Goal: Task Accomplishment & Management: Use online tool/utility

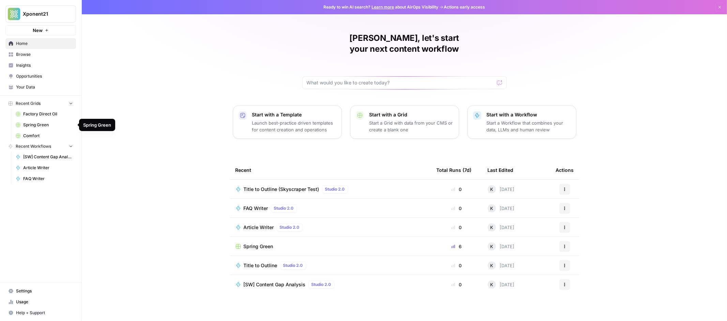
click at [42, 125] on span "Spring Green" at bounding box center [48, 125] width 50 height 6
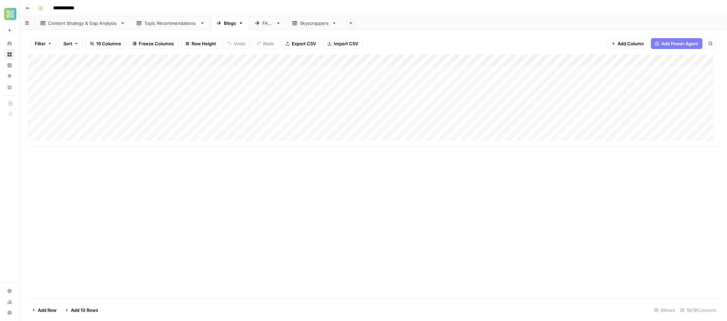
click at [264, 25] on div "FAQs" at bounding box center [267, 23] width 11 height 7
click at [236, 25] on div "Blogs" at bounding box center [230, 23] width 12 height 7
click at [512, 69] on div "Add Column" at bounding box center [373, 101] width 691 height 92
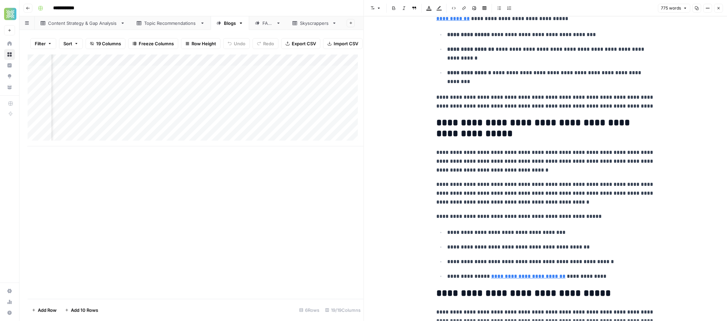
scroll to position [817, 0]
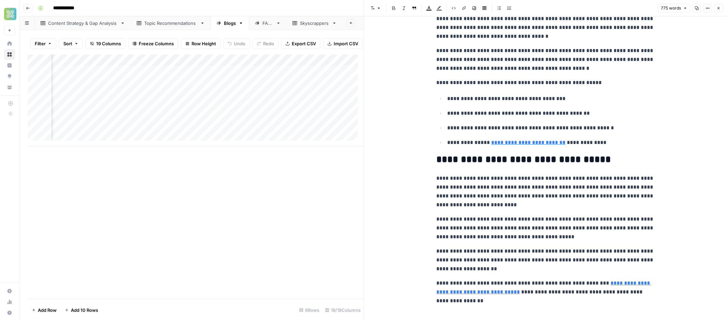
click at [269, 26] on div "FAQs" at bounding box center [267, 23] width 11 height 7
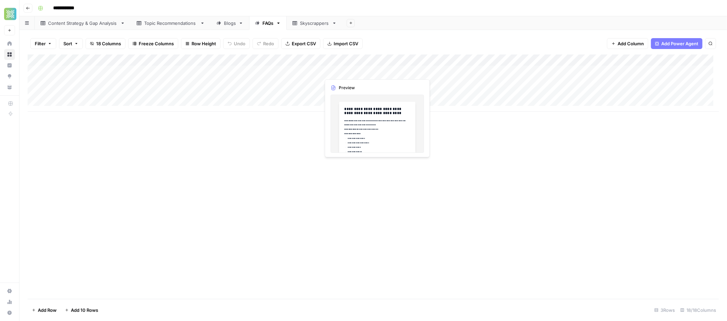
click at [346, 71] on div "Add Column" at bounding box center [373, 83] width 691 height 57
click at [591, 72] on div "Add Column" at bounding box center [373, 83] width 691 height 57
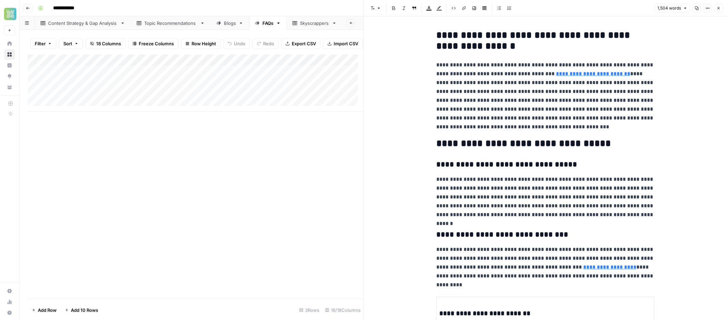
click at [138, 76] on div "Add Column" at bounding box center [196, 83] width 336 height 57
